Goal: Task Accomplishment & Management: Manage account settings

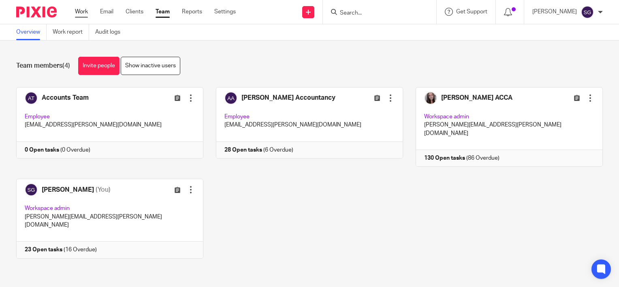
click at [86, 13] on link "Work" at bounding box center [81, 12] width 13 height 8
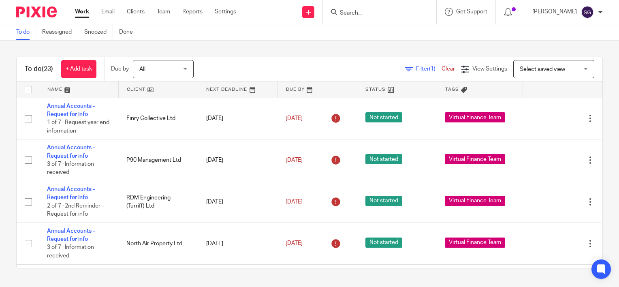
click at [377, 13] on input "Search" at bounding box center [375, 13] width 73 height 7
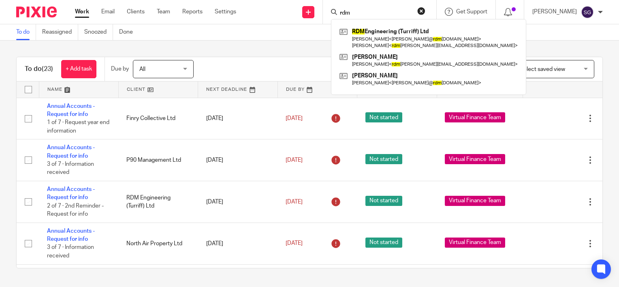
type input "rdm"
click button "submit" at bounding box center [0, 0] width 0 height 0
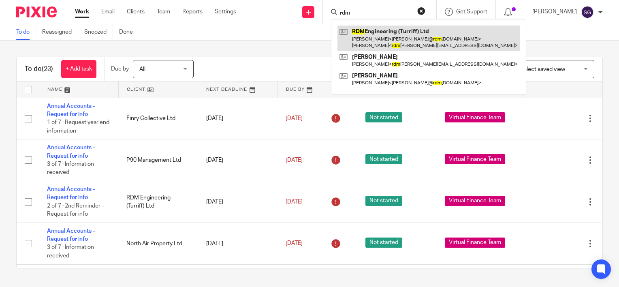
click at [374, 39] on link at bounding box center [429, 38] width 182 height 25
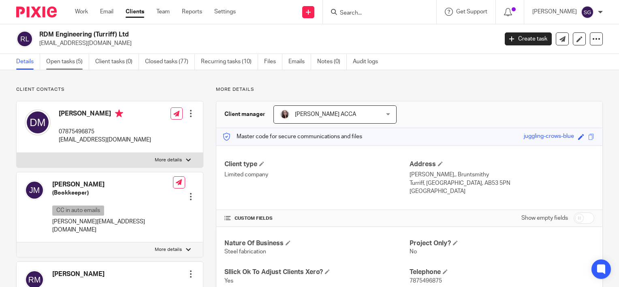
click at [71, 59] on link "Open tasks (5)" at bounding box center [67, 62] width 43 height 16
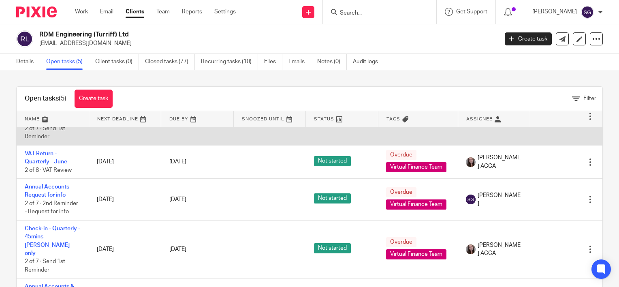
scroll to position [41, 0]
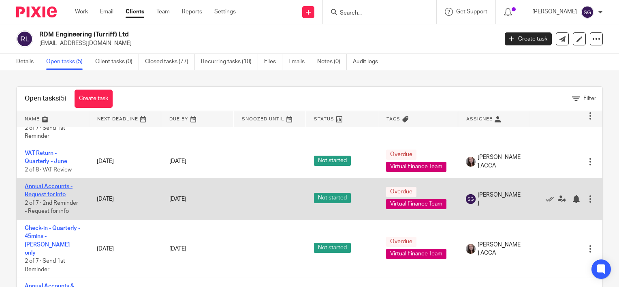
click at [58, 184] on link "Annual Accounts - Request for info" at bounding box center [49, 191] width 48 height 14
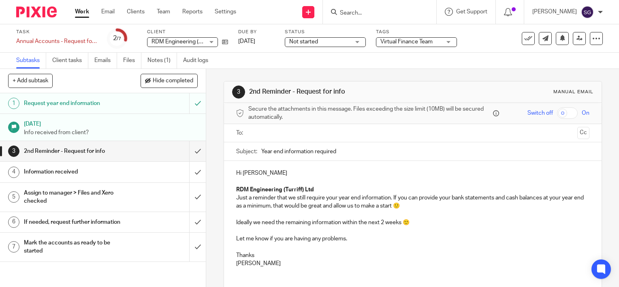
click at [84, 172] on h1 "Information received" at bounding box center [76, 172] width 105 height 12
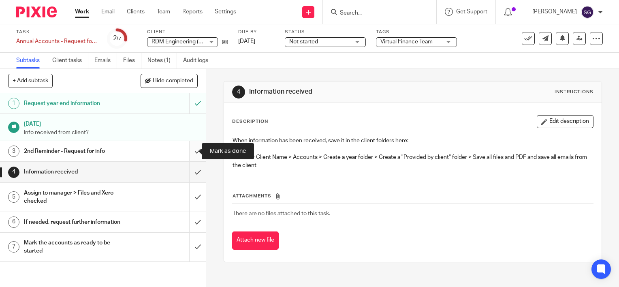
click at [185, 151] on input "submit" at bounding box center [103, 151] width 206 height 20
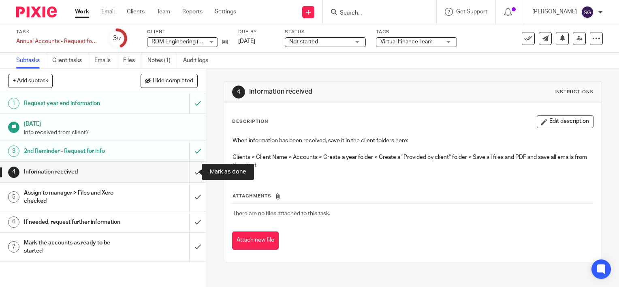
click at [188, 170] on input "submit" at bounding box center [103, 172] width 206 height 20
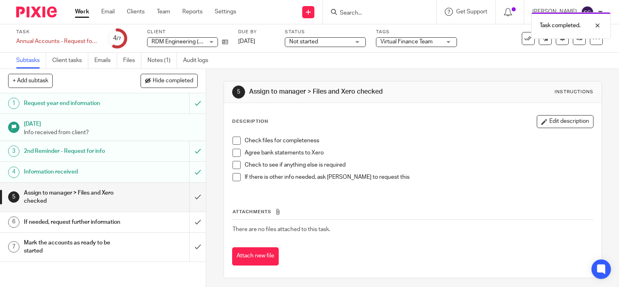
click at [142, 201] on div "Assign to manager > Files and Xero checked" at bounding box center [103, 197] width 158 height 21
